Goal: Transaction & Acquisition: Purchase product/service

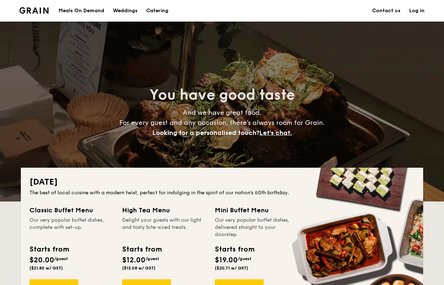
click at [165, 11] on h1 "Catering" at bounding box center [157, 11] width 22 height 22
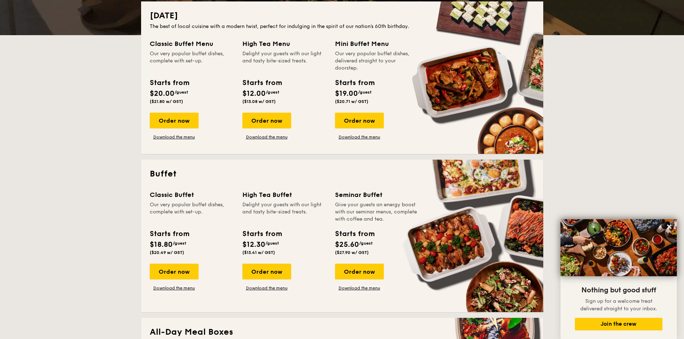
scroll to position [251, 0]
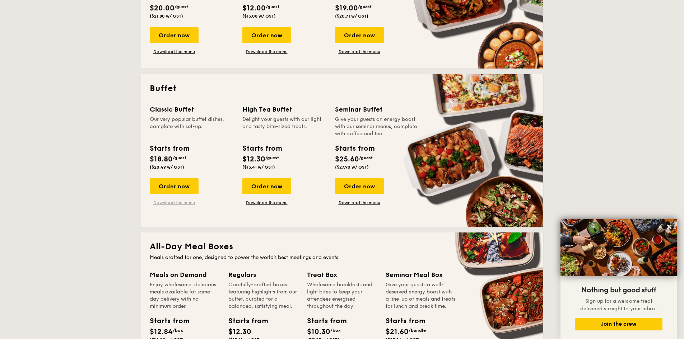
click at [177, 201] on link "Download the menu" at bounding box center [174, 203] width 49 height 6
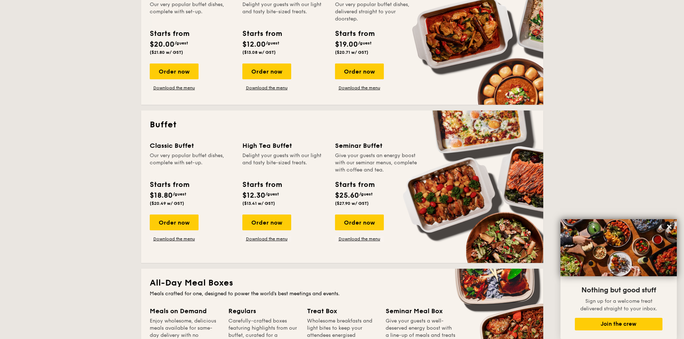
scroll to position [216, 0]
click at [162, 220] on div "Order now" at bounding box center [174, 222] width 49 height 16
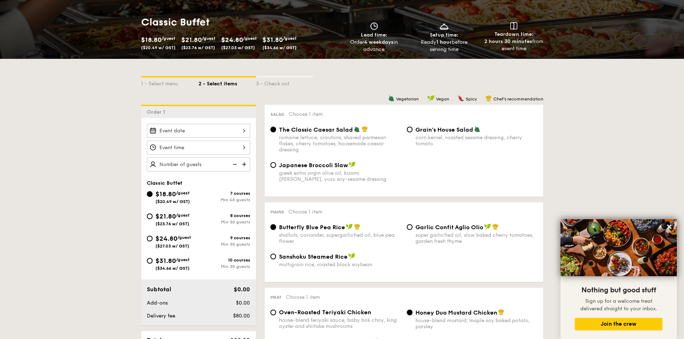
scroll to position [108, 0]
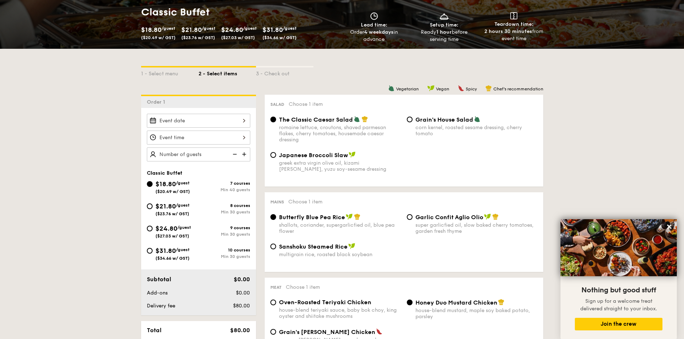
click at [218, 117] on div at bounding box center [198, 121] width 103 height 14
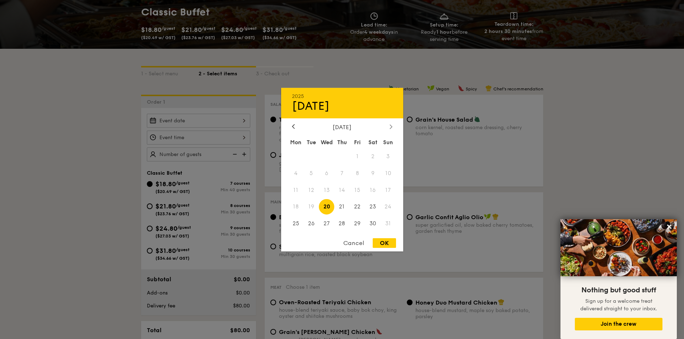
click at [392, 125] on icon at bounding box center [391, 126] width 3 height 5
click at [374, 153] on span "6" at bounding box center [372, 156] width 15 height 15
click at [389, 241] on div "OK" at bounding box center [384, 244] width 23 height 10
type input "[DATE]"
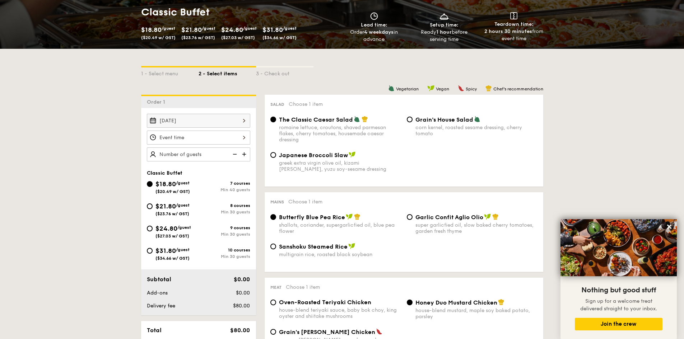
click at [217, 134] on div at bounding box center [198, 138] width 103 height 14
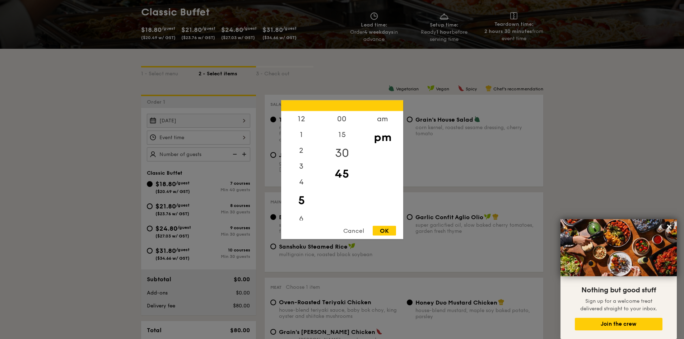
click at [341, 151] on div "30" at bounding box center [342, 153] width 41 height 21
click at [380, 231] on div "OK" at bounding box center [384, 231] width 23 height 10
type input "5:30PM"
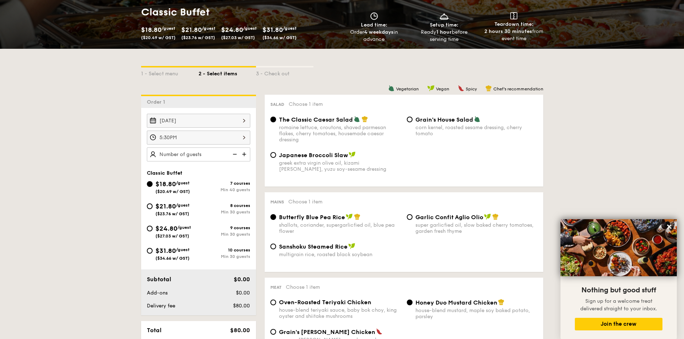
click at [244, 153] on img at bounding box center [245, 155] width 11 height 14
type input "55 guests"
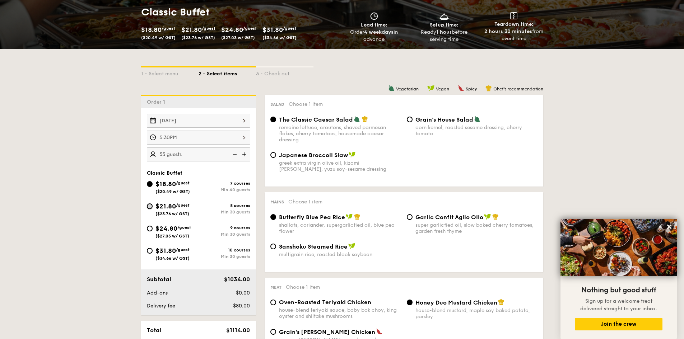
click at [148, 207] on input "$21.80 /guest ($23.76 w/ GST) 8 courses Min 30 guests" at bounding box center [150, 207] width 6 height 6
radio input "true"
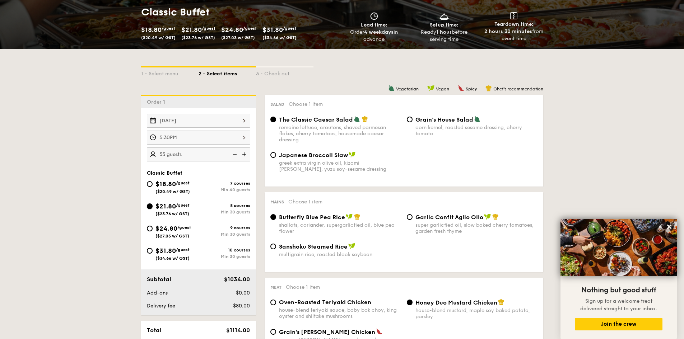
radio input "true"
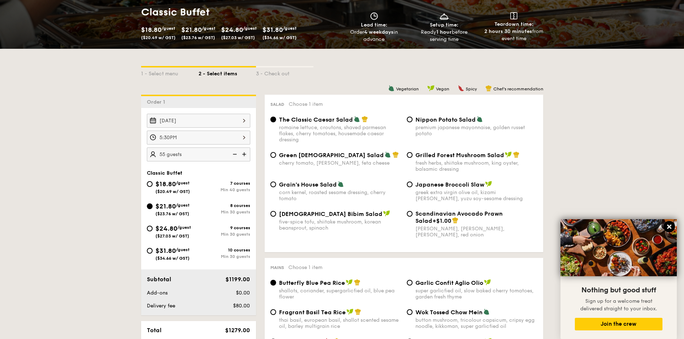
click at [444, 229] on icon at bounding box center [670, 227] width 4 height 4
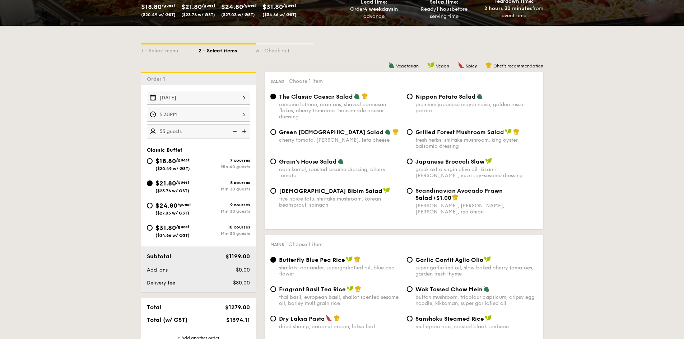
scroll to position [144, 0]
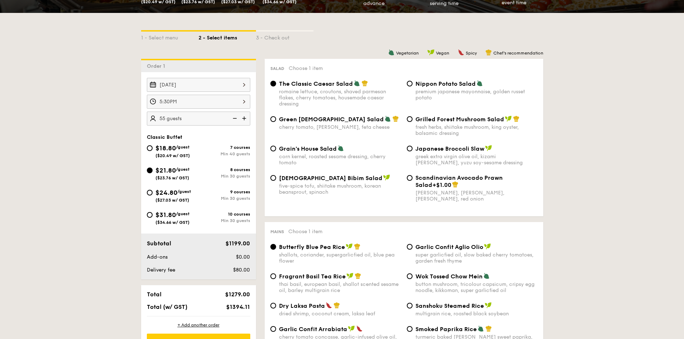
click at [148, 190] on div "$24.80 /guest ($27.03 w/ GST)" at bounding box center [173, 195] width 52 height 15
click at [148, 190] on input "$24.80 /guest ($27.03 w/ GST) 9 courses Min 30 guests" at bounding box center [150, 193] width 6 height 6
radio input "true"
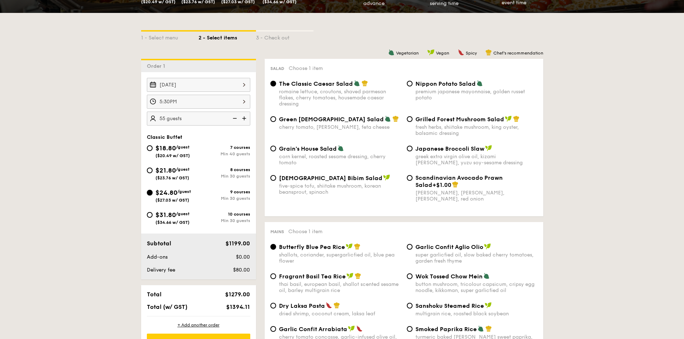
radio input "true"
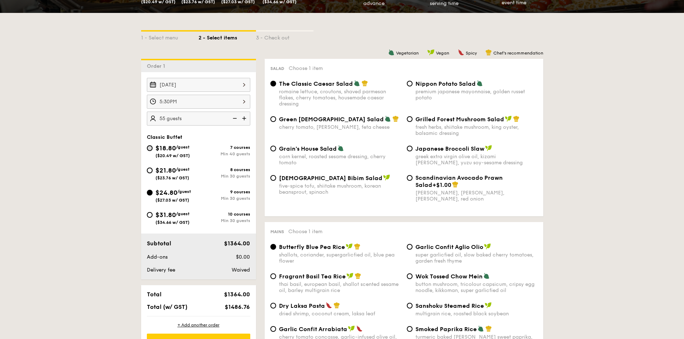
drag, startPoint x: 151, startPoint y: 168, endPoint x: 151, endPoint y: 149, distance: 18.7
click at [151, 168] on input "$21.80 /guest ($23.76 w/ GST) 8 courses Min 30 guests" at bounding box center [150, 171] width 6 height 6
radio input "true"
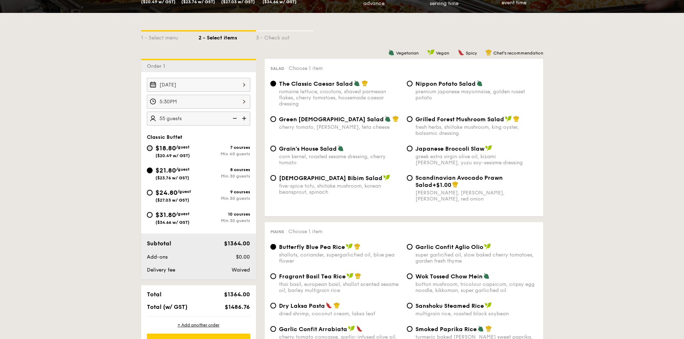
radio input "true"
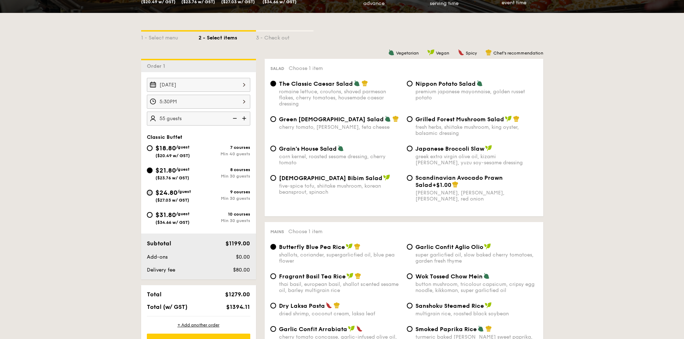
click at [149, 194] on input "$24.80 /guest ($27.03 w/ GST) 9 courses Min 30 guests" at bounding box center [150, 193] width 6 height 6
radio input "true"
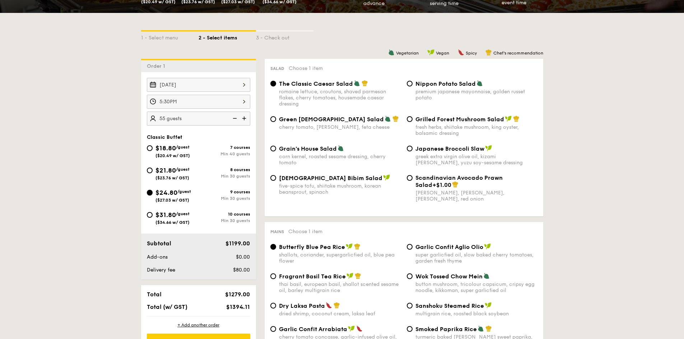
radio input "true"
click at [148, 214] on input "$31.80 /guest ($34.66 w/ GST) 10 courses Min 30 guests" at bounding box center [150, 215] width 6 height 6
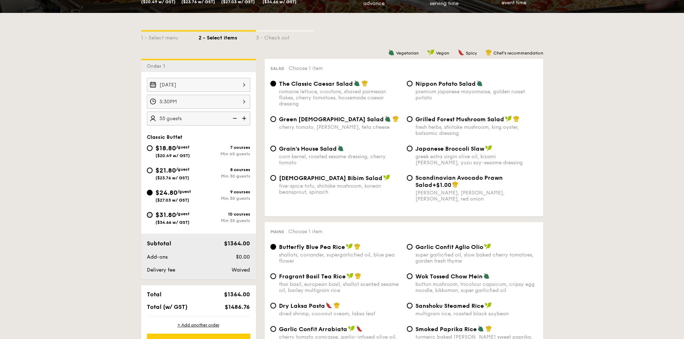
radio input "true"
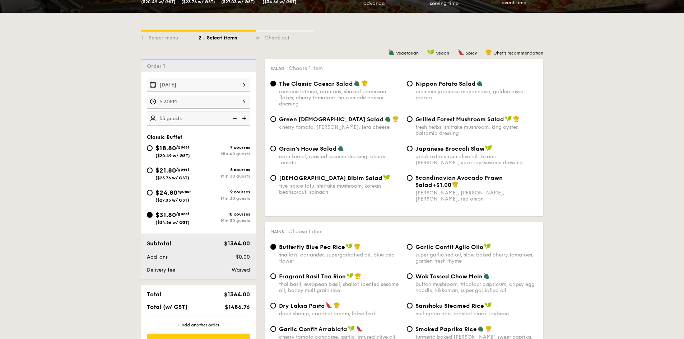
radio input "true"
click at [149, 191] on input "$24.80 /guest ($27.03 w/ GST) 9 courses Min 30 guests" at bounding box center [150, 193] width 6 height 6
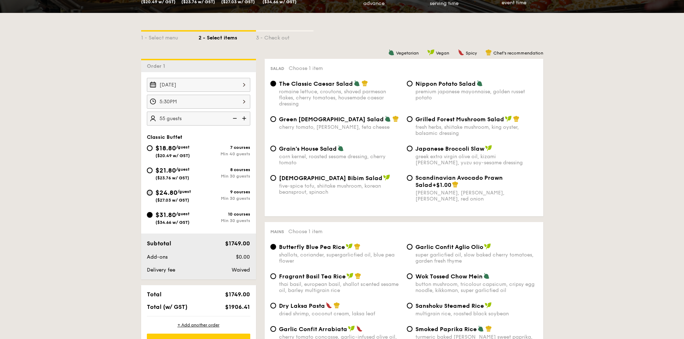
radio input "true"
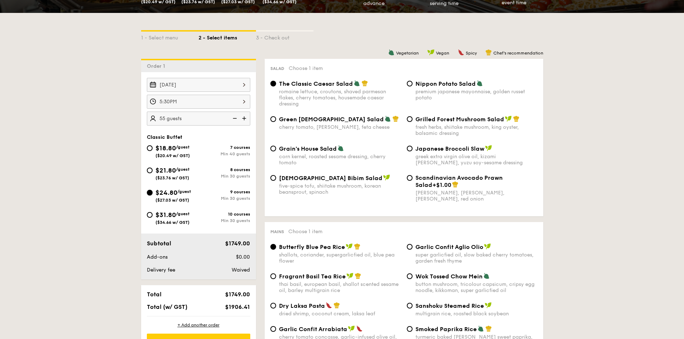
radio input "true"
click at [150, 169] on input "$21.80 /guest ($23.76 w/ GST) 8 courses Min 30 guests" at bounding box center [150, 171] width 6 height 6
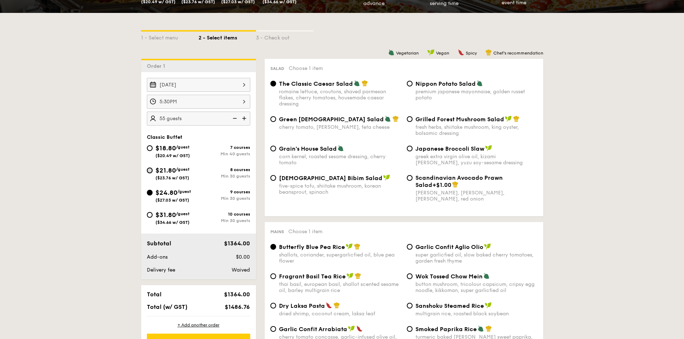
radio input "true"
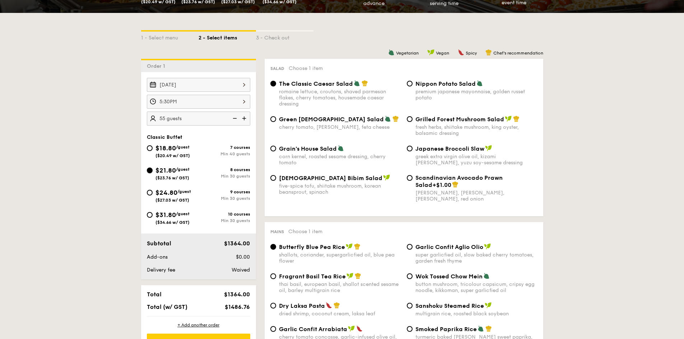
radio input "true"
click at [148, 194] on input "$24.80 /guest ($27.03 w/ GST) 9 courses Min 30 guests" at bounding box center [150, 193] width 6 height 6
radio input "true"
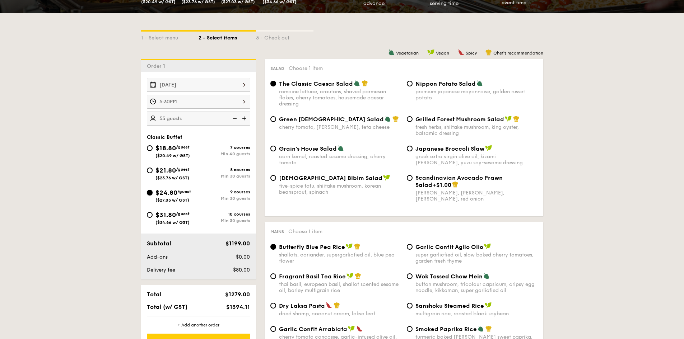
radio input "true"
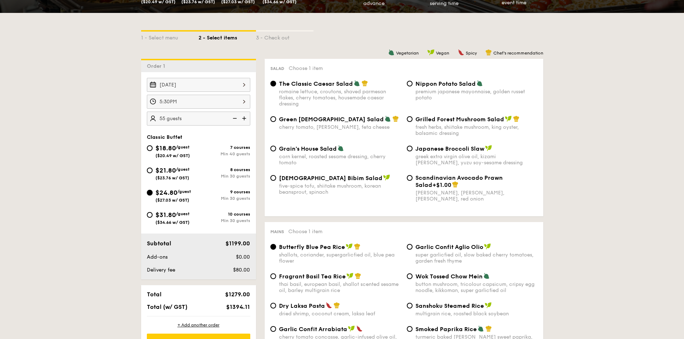
radio input "true"
click at [244, 119] on img at bounding box center [245, 119] width 11 height 14
type input "60 guests"
click at [152, 148] on input "$18.80 /guest ($20.49 w/ GST) 7 courses Min 40 guests" at bounding box center [150, 148] width 6 height 6
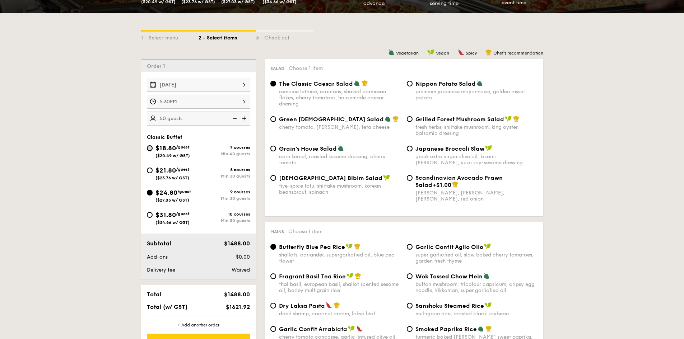
radio input "true"
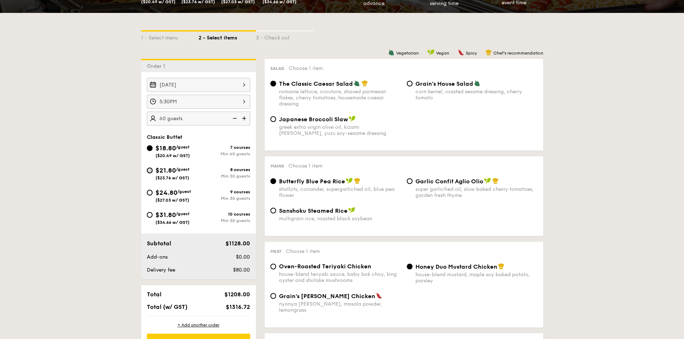
click at [148, 172] on input "$21.80 /guest ($23.76 w/ GST) 8 courses Min 30 guests" at bounding box center [150, 171] width 6 height 6
radio input "true"
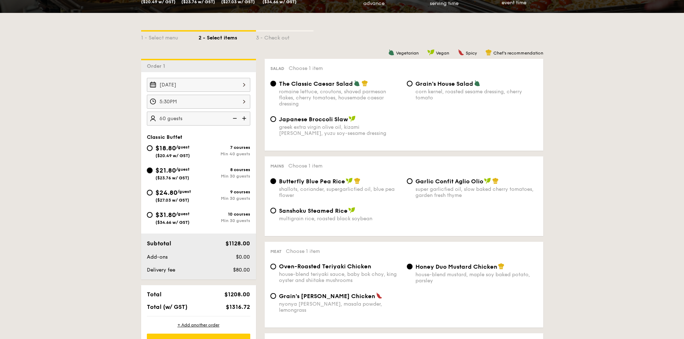
radio input "true"
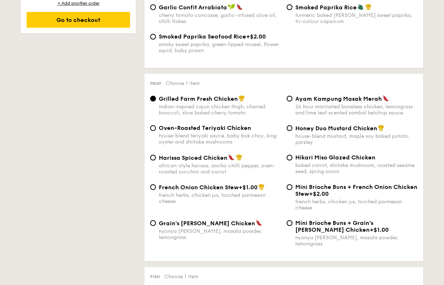
scroll to position [467, 0]
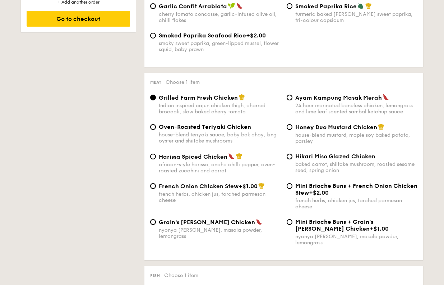
click at [172, 188] on span "French Onion Chicken Stew" at bounding box center [199, 186] width 80 height 7
click at [156, 188] on input "French Onion Chicken Stew +$1.00 french herbs, chicken jus, torched parmesan ch…" at bounding box center [153, 186] width 6 height 6
radio input "true"
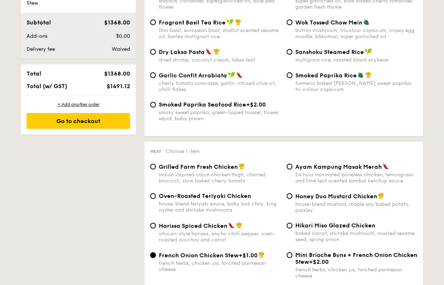
scroll to position [356, 0]
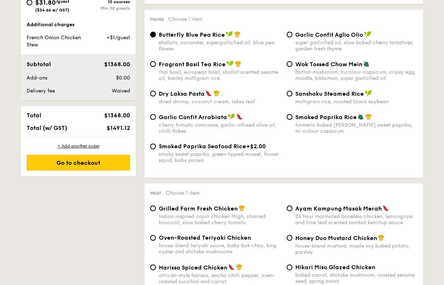
click at [309, 68] on div "Wok Tossed Chow Mein button mushroom, tricolour capsicum, cripsy egg noodle, ki…" at bounding box center [356, 70] width 122 height 21
click at [292, 67] on input "Wok Tossed Chow Mein button mushroom, tricolour capsicum, cripsy egg noodle, ki…" at bounding box center [290, 64] width 6 height 6
radio input "true"
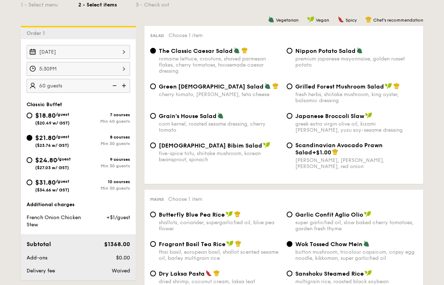
click at [313, 52] on span "Nippon Potato Salad" at bounding box center [325, 50] width 60 height 7
click at [292, 52] on input "Nippon Potato Salad premium japanese mayonnaise, golden russet potato" at bounding box center [290, 51] width 6 height 6
radio input "true"
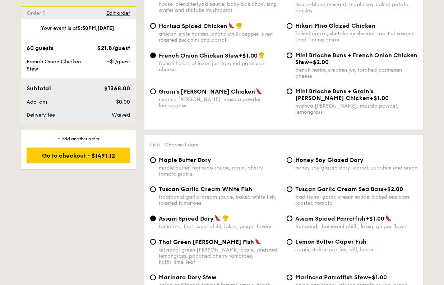
scroll to position [680, 0]
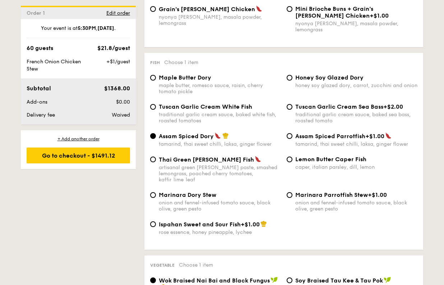
click at [171, 103] on span "Tuscan Garlic Cream White Fish" at bounding box center [205, 106] width 93 height 7
click at [156, 104] on input "Tuscan Garlic Cream White Fish traditional garlic cream sauce, baked white fish…" at bounding box center [153, 107] width 6 height 6
radio input "true"
click at [185, 74] on span "Maple Butter Dory" at bounding box center [185, 77] width 52 height 7
click at [156, 75] on input "Maple Butter Dory maple butter, romesco sauce, raisin, cherry tomato pickle" at bounding box center [153, 78] width 6 height 6
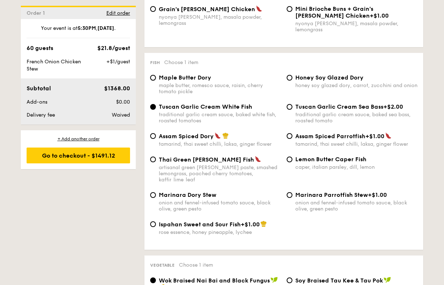
radio input "true"
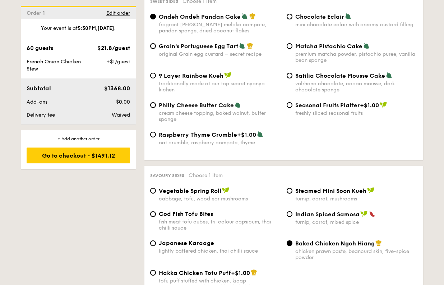
scroll to position [1147, 0]
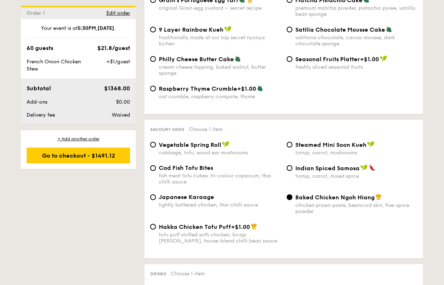
click at [171, 223] on span "Hakka Chicken Tofu Puff" at bounding box center [195, 226] width 72 height 7
click at [156, 223] on input "Hakka Chicken Tofu Puff +$1.00 tofu puff stuffed with chicken, kicap [PERSON_NA…" at bounding box center [153, 226] width 6 height 6
radio input "true"
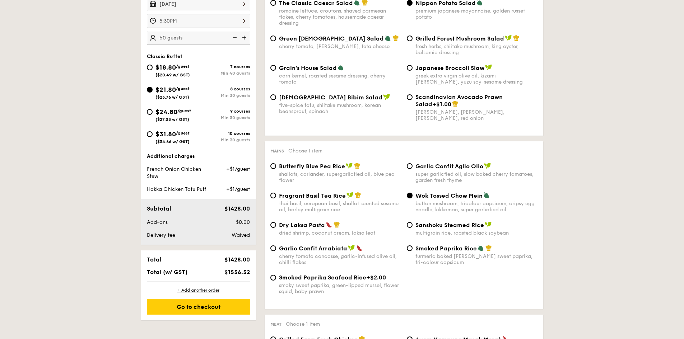
scroll to position [213, 0]
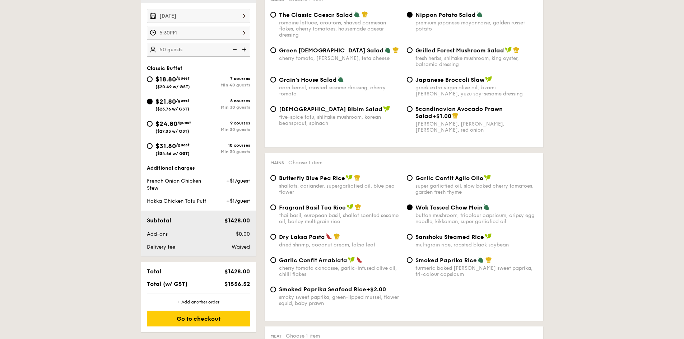
click at [231, 51] on img at bounding box center [234, 50] width 11 height 14
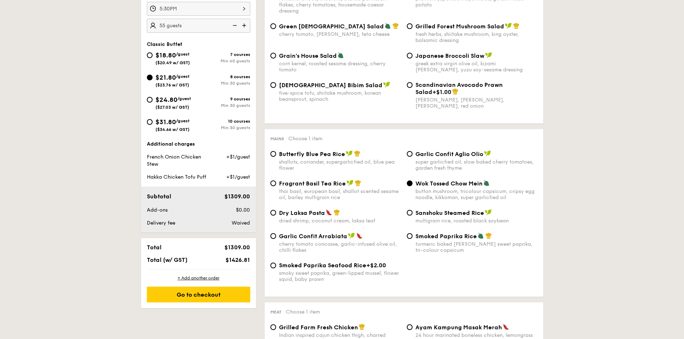
scroll to position [249, 0]
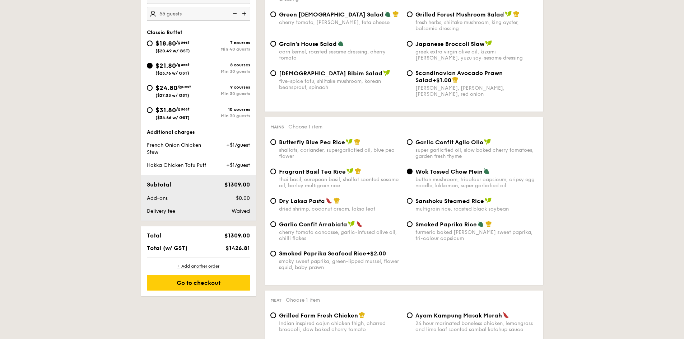
click at [245, 14] on img at bounding box center [245, 14] width 11 height 14
click at [235, 15] on img at bounding box center [234, 14] width 11 height 14
type input "55 guests"
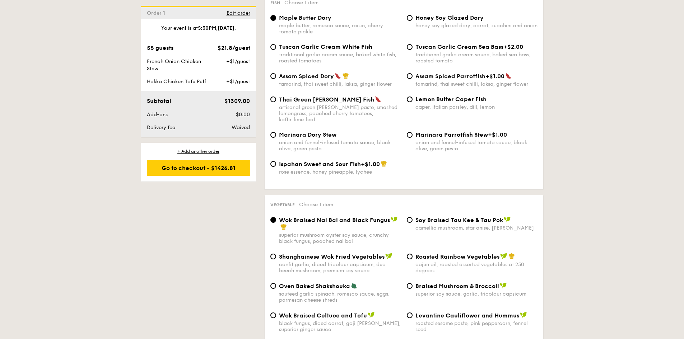
scroll to position [752, 0]
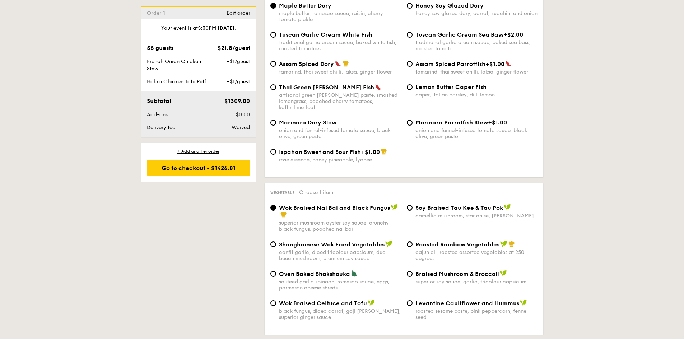
click at [414, 284] on div "Levantine Cauliflower and Hummus roasted sesame paste, pink peppercorn, fennel …" at bounding box center [472, 310] width 137 height 21
click at [413, 284] on div "Levantine Cauliflower and Hummus roasted sesame paste, pink peppercorn, fennel …" at bounding box center [472, 310] width 137 height 21
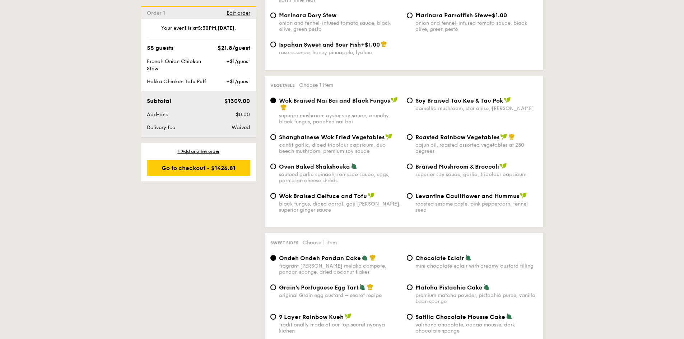
scroll to position [859, 0]
click at [410, 193] on input "Levantine Cauliflower and Hummus roasted sesame paste, pink peppercorn, fennel …" at bounding box center [410, 196] width 6 height 6
radio input "true"
click at [411, 163] on input "Braised Mushroom & Broccoli superior soy sauce, garlic, tricolour capsicum" at bounding box center [410, 166] width 6 height 6
radio input "true"
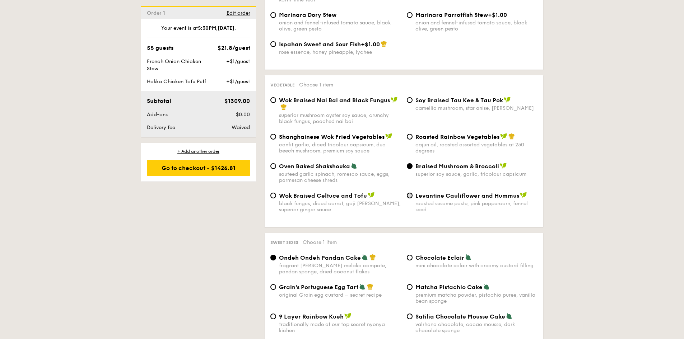
click at [410, 192] on div "Levantine Cauliflower and Hummus roasted sesame paste, pink peppercorn, fennel …" at bounding box center [472, 202] width 137 height 21
click at [410, 193] on input "Levantine Cauliflower and Hummus roasted sesame paste, pink peppercorn, fennel …" at bounding box center [410, 196] width 6 height 6
radio input "true"
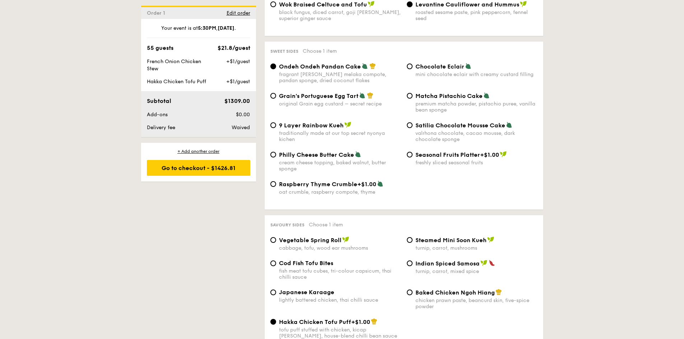
scroll to position [1039, 0]
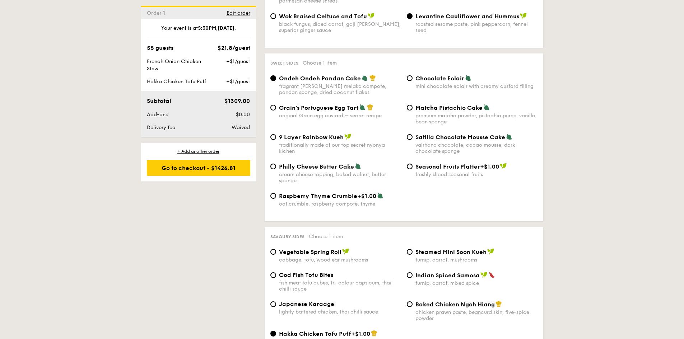
click at [309, 193] on span "Raspberry Thyme Crumble" at bounding box center [318, 196] width 78 height 7
click at [276, 193] on input "Raspberry Thyme Crumble +$1.00 oat crumble, raspberry compote, thyme" at bounding box center [274, 196] width 6 height 6
radio input "true"
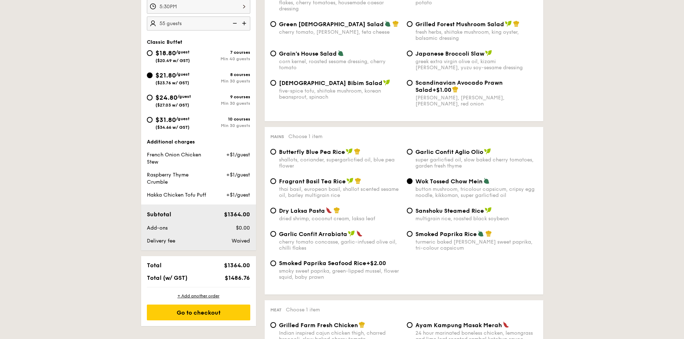
scroll to position [251, 0]
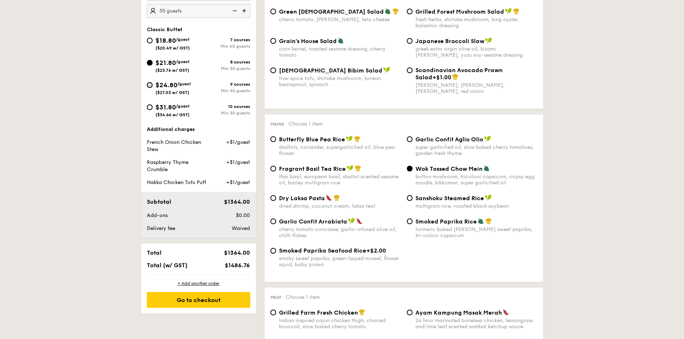
click at [152, 84] on input "$24.80 /guest ($27.03 w/ GST) 9 courses Min 30 guests" at bounding box center [150, 85] width 6 height 6
radio input "true"
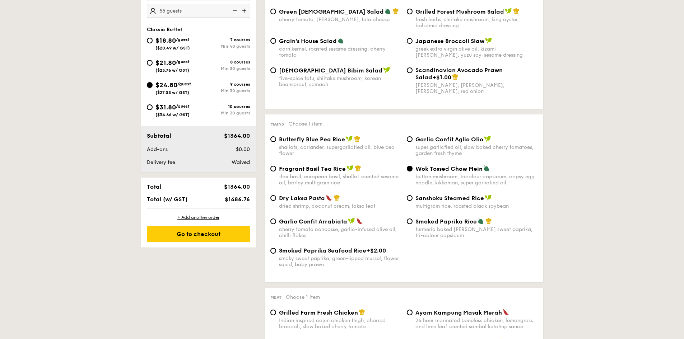
radio input "true"
radio input "false"
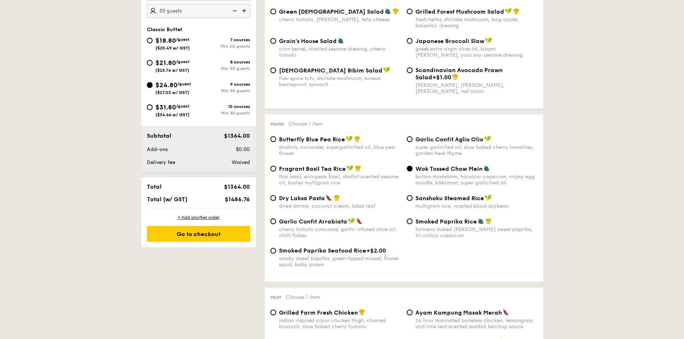
radio input "true"
click at [148, 64] on input "$21.80 /guest ($23.76 w/ GST) 8 courses Min 30 guests" at bounding box center [150, 63] width 6 height 6
radio input "true"
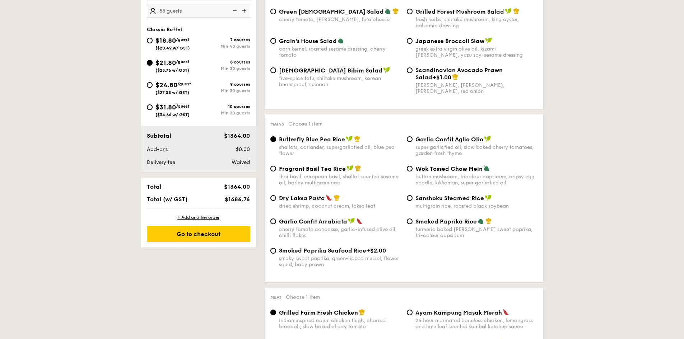
radio input "true"
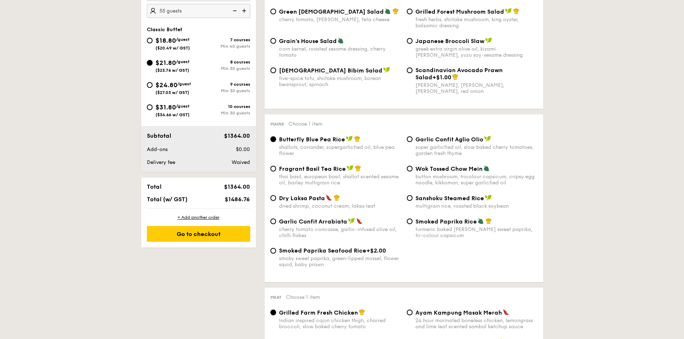
radio input "true"
click at [147, 84] on input "$24.80 /guest ($27.03 w/ GST) 9 courses Min 30 guests" at bounding box center [150, 85] width 6 height 6
radio input "true"
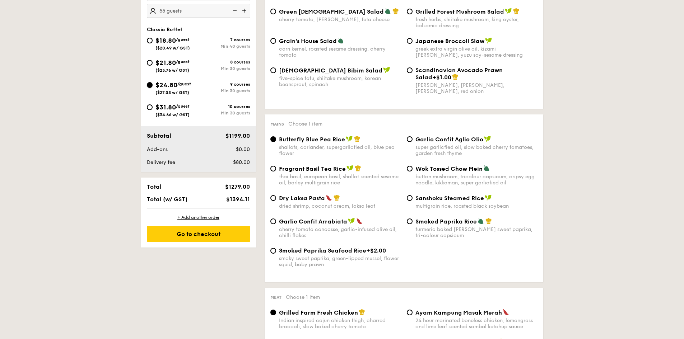
radio input "true"
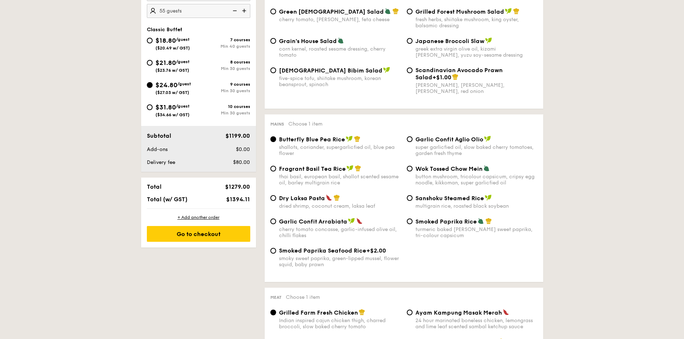
radio input "true"
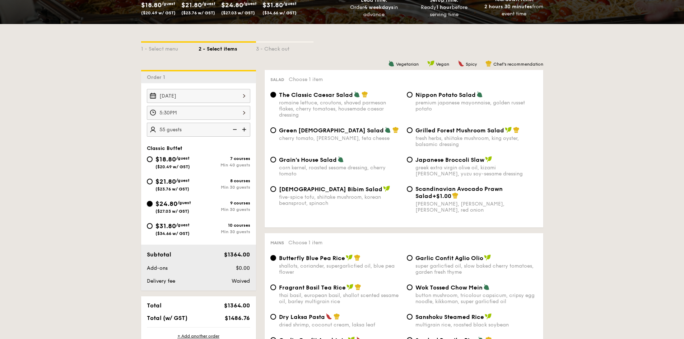
scroll to position [108, 0]
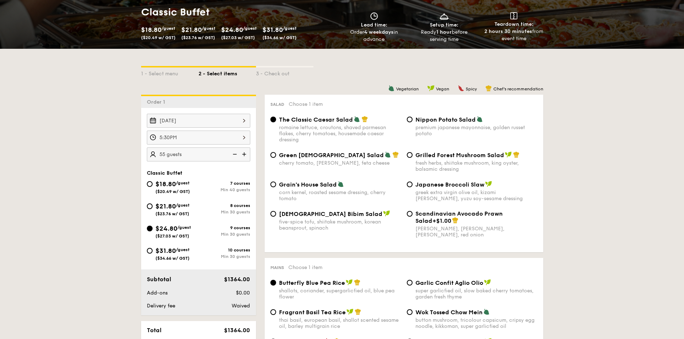
click at [420, 124] on div "Nippon Potato Salad premium japanese mayonnaise, golden russet potato" at bounding box center [477, 126] width 122 height 21
click at [413, 123] on input "Nippon Potato Salad premium japanese mayonnaise, golden russet potato" at bounding box center [410, 120] width 6 height 6
radio input "true"
click at [416, 159] on div "Grilled Forest Mushroom Salad fresh herbs, shiitake mushroom, king oyster, bals…" at bounding box center [477, 162] width 122 height 21
click at [413, 158] on input "Grilled Forest Mushroom Salad fresh herbs, shiitake mushroom, king oyster, bals…" at bounding box center [410, 155] width 6 height 6
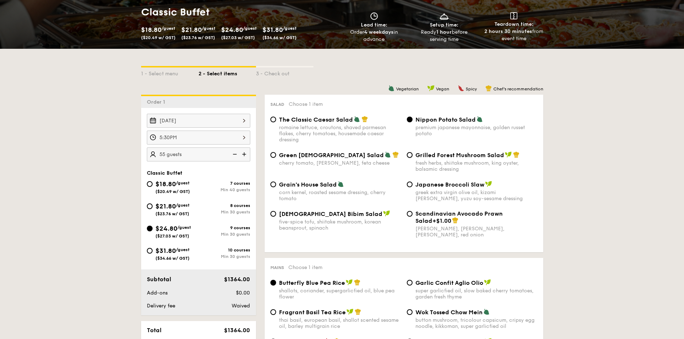
radio input "true"
click at [422, 121] on span "Nippon Potato Salad" at bounding box center [446, 119] width 60 height 7
click at [413, 121] on input "Nippon Potato Salad premium japanese mayonnaise, golden russet potato" at bounding box center [410, 120] width 6 height 6
radio input "true"
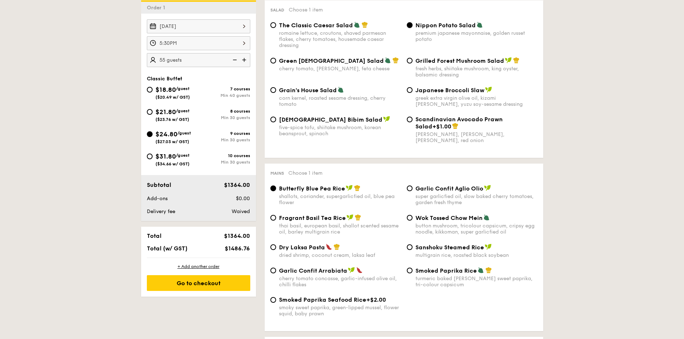
scroll to position [216, 0]
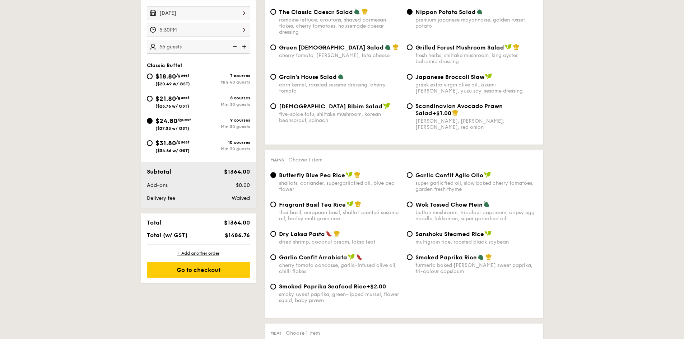
click at [436, 203] on span "Wok Tossed Chow Mein" at bounding box center [449, 205] width 67 height 7
click at [413, 203] on input "Wok Tossed Chow Mein button mushroom, tricolour capsicum, cripsy egg noodle, ki…" at bounding box center [410, 205] width 6 height 6
radio input "true"
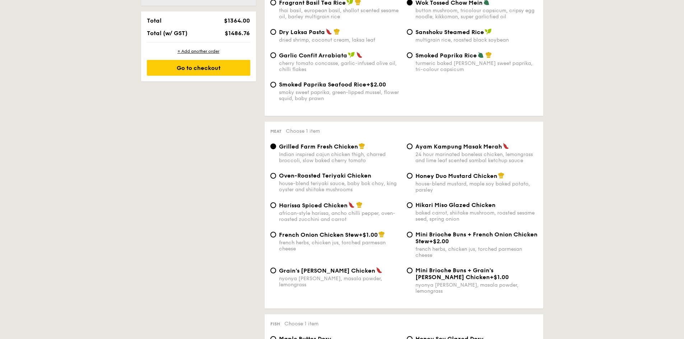
scroll to position [431, 0]
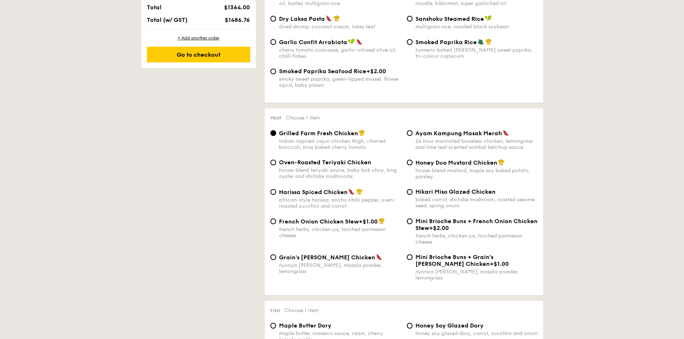
click at [297, 222] on span "French Onion Chicken Stew" at bounding box center [319, 221] width 80 height 7
click at [276, 222] on input "French Onion Chicken Stew +$1.00 french herbs, chicken jus, torched parmesan ch…" at bounding box center [274, 222] width 6 height 6
radio input "true"
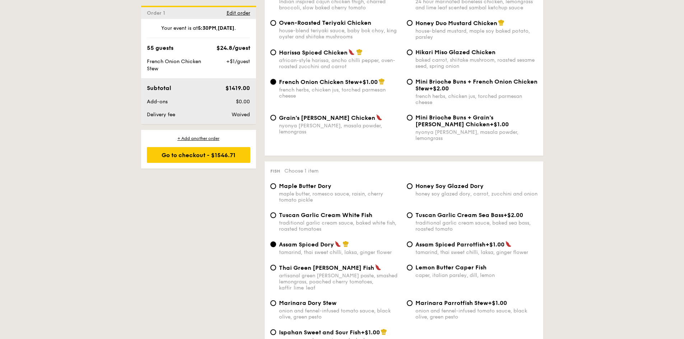
scroll to position [572, 0]
click at [284, 182] on span "Maple Butter Dory" at bounding box center [305, 185] width 52 height 7
click at [276, 183] on input "Maple Butter Dory maple butter, romesco sauce, raisin, cherry tomato pickle" at bounding box center [274, 186] width 6 height 6
radio input "true"
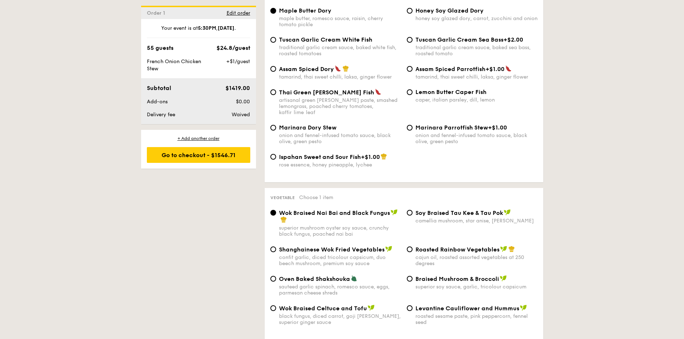
scroll to position [752, 0]
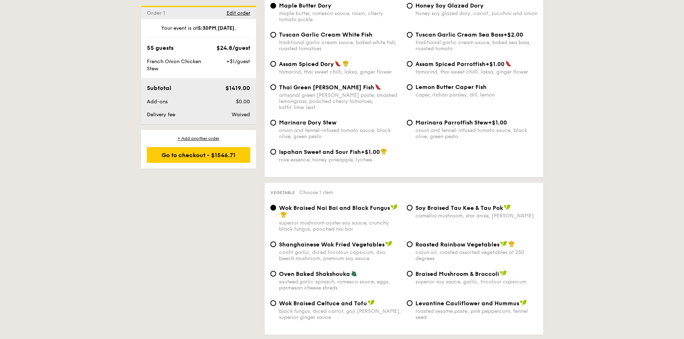
click at [433, 284] on span "Levantine Cauliflower and Hummus" at bounding box center [468, 303] width 104 height 7
click at [413, 284] on input "Levantine Cauliflower and Hummus roasted sesame paste, pink peppercorn, fennel …" at bounding box center [410, 304] width 6 height 6
radio input "true"
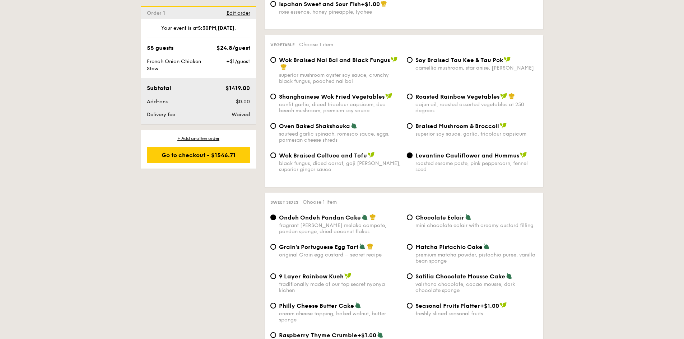
scroll to position [931, 0]
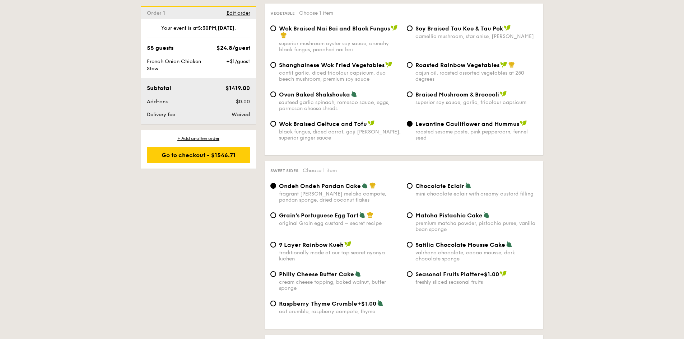
click at [300, 284] on span "Raspberry Thyme Crumble" at bounding box center [318, 304] width 78 height 7
click at [276, 284] on input "Raspberry Thyme Crumble +$1.00 oat crumble, raspberry compote, thyme" at bounding box center [274, 304] width 6 height 6
radio input "true"
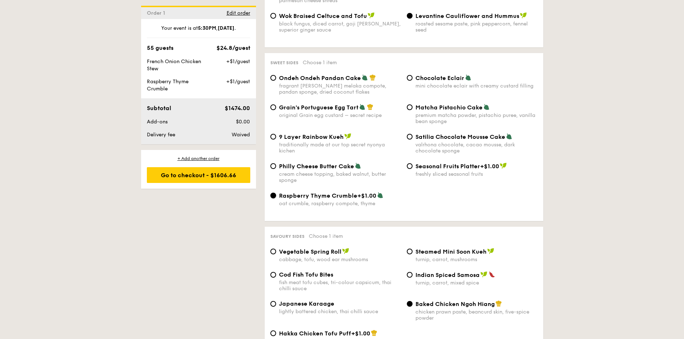
scroll to position [1111, 0]
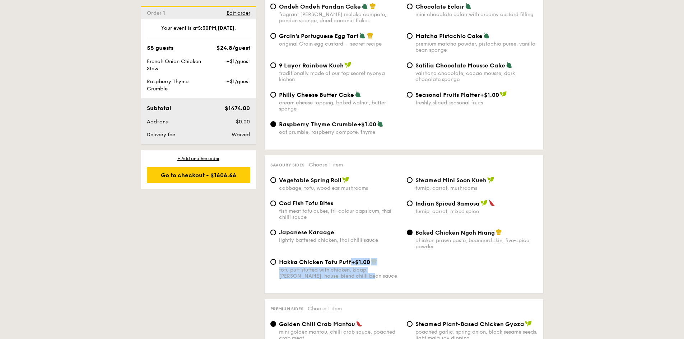
drag, startPoint x: 349, startPoint y: 253, endPoint x: 489, endPoint y: 252, distance: 140.1
click at [444, 259] on div "Hakka Chicken Tofu Puff +$1.00 tofu puff stuffed with chicken, kicap [PERSON_NA…" at bounding box center [404, 273] width 273 height 29
click at [314, 259] on div "Hakka Chicken Tofu Puff +$1.00 tofu puff stuffed with chicken, kicap [PERSON_NA…" at bounding box center [340, 269] width 122 height 21
click at [276, 259] on input "Hakka Chicken Tofu Puff +$1.00 tofu puff stuffed with chicken, kicap [PERSON_NA…" at bounding box center [274, 262] width 6 height 6
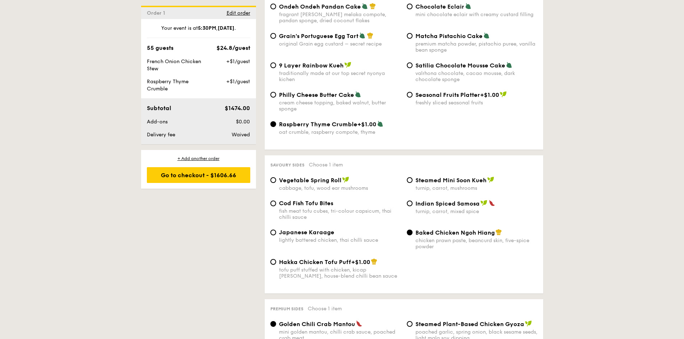
radio input "true"
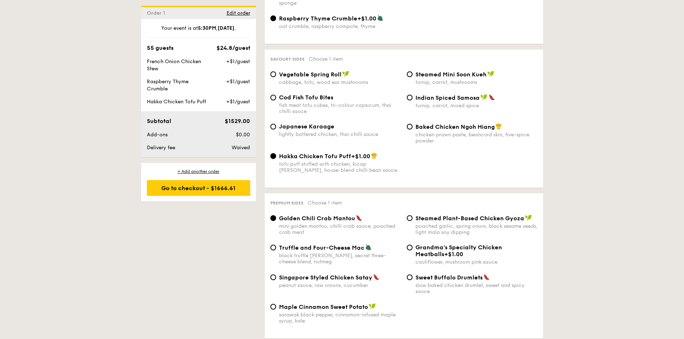
scroll to position [1219, 0]
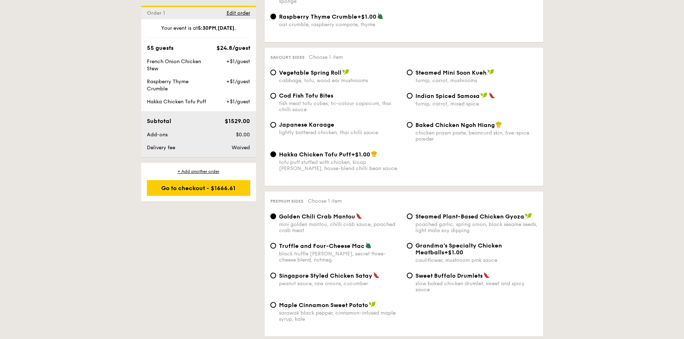
click at [297, 273] on span "Singapore Styled Chicken Satay" at bounding box center [325, 276] width 93 height 7
click at [276, 273] on input "Singapore Styled Chicken Satay peanut sauce, raw onions, cucumber" at bounding box center [274, 276] width 6 height 6
radio input "true"
click at [309, 243] on span "Truffle and Four-Cheese Mac" at bounding box center [322, 246] width 86 height 7
click at [276, 243] on input "Truffle and Four-Cheese Mac black truffle [PERSON_NAME], secret three-cheese bl…" at bounding box center [274, 246] width 6 height 6
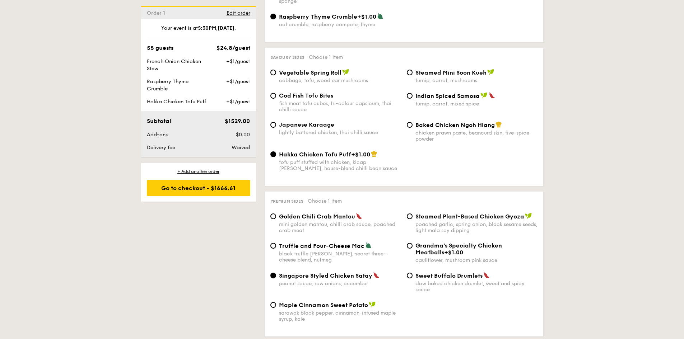
radio input "true"
click at [304, 272] on div "Singapore Styled Chicken Satay peanut sauce, raw onions, cucumber" at bounding box center [340, 279] width 122 height 15
click at [276, 273] on input "Singapore Styled Chicken Satay peanut sauce, raw onions, cucumber" at bounding box center [274, 276] width 6 height 6
radio input "true"
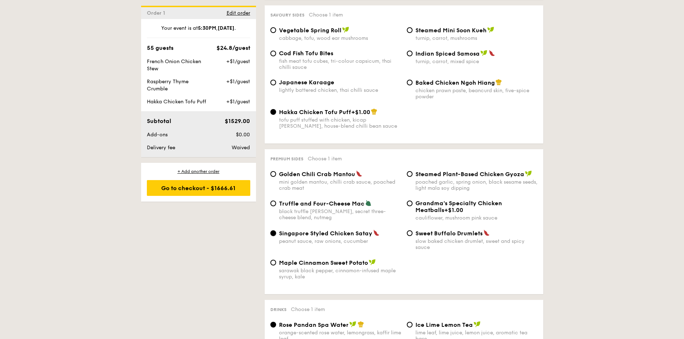
scroll to position [1255, 0]
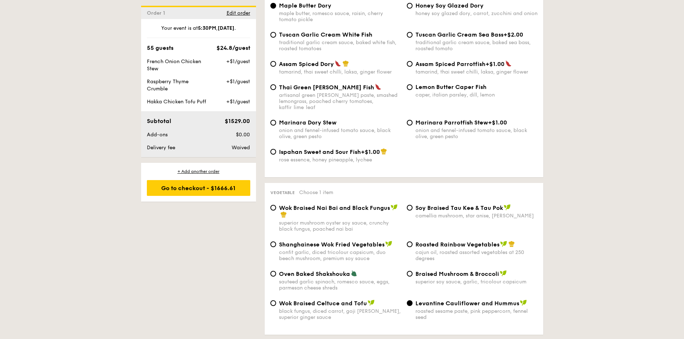
click at [106, 158] on div "1 - Select menu 2 - Select items 3 - Check out Order 1 [DATE] 5:30PM 55 guests …" at bounding box center [342, 287] width 684 height 1764
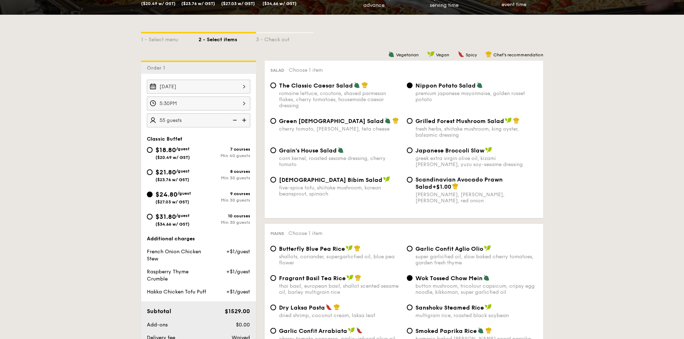
scroll to position [141, 0]
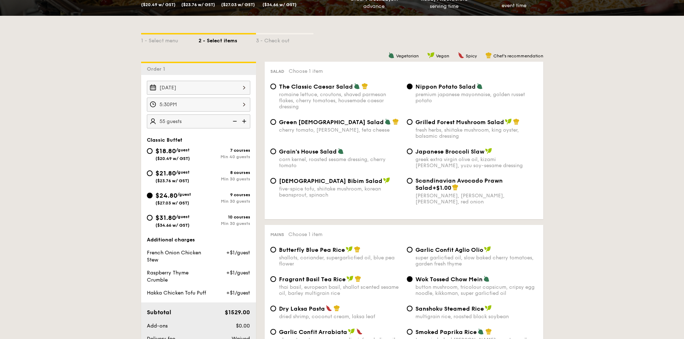
click at [244, 120] on img at bounding box center [245, 122] width 11 height 14
type input "60 guests"
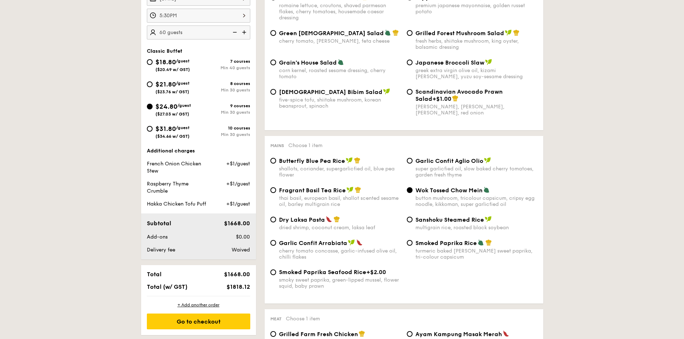
scroll to position [213, 0]
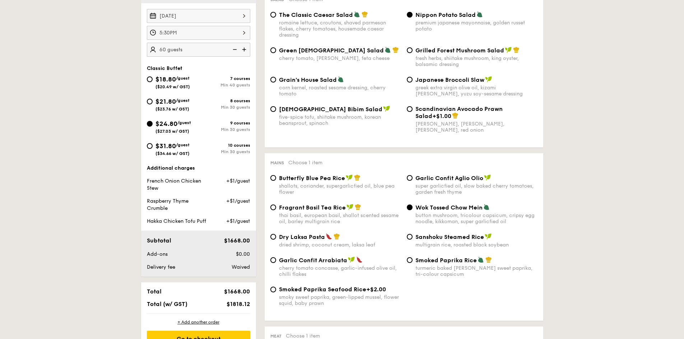
click at [189, 104] on div "$21.80 /guest ($23.76 w/ GST)" at bounding box center [173, 104] width 34 height 15
click at [153, 104] on input "$21.80 /guest ($23.76 w/ GST) 8 courses Min 30 guests" at bounding box center [150, 102] width 6 height 6
radio input "true"
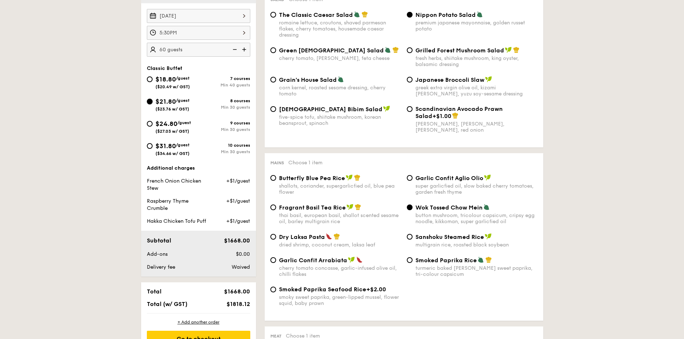
radio input "true"
radio input "false"
radio input "true"
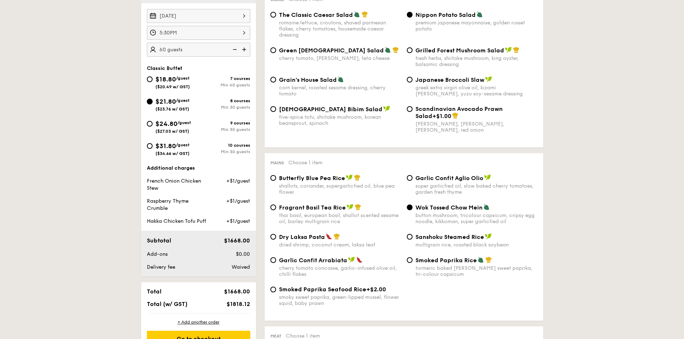
radio input "true"
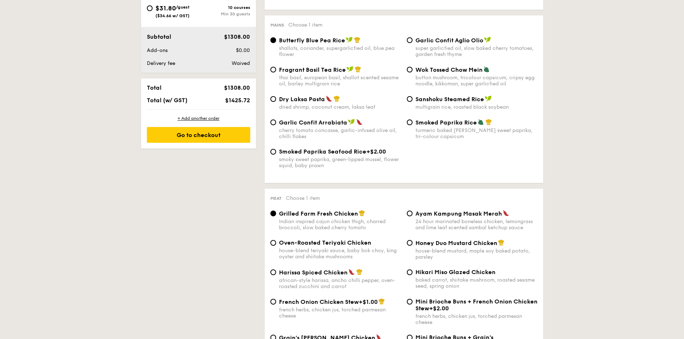
scroll to position [356, 0]
